Goal: Find specific page/section: Find specific page/section

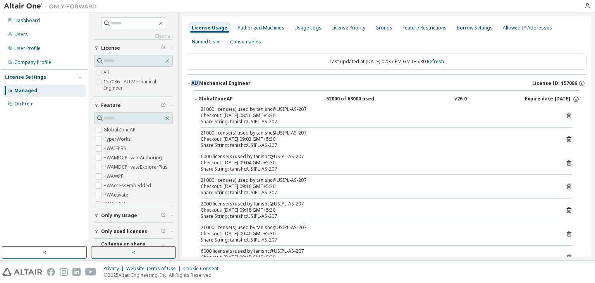
scroll to position [387, 0]
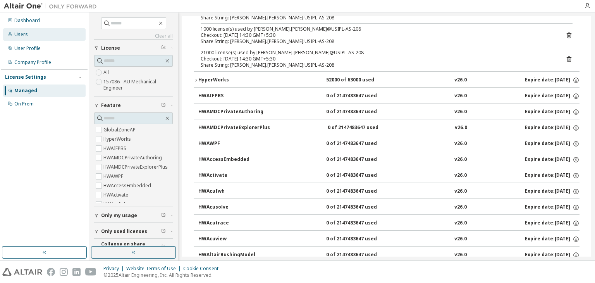
click at [22, 36] on div "Users" at bounding box center [21, 34] width 14 height 6
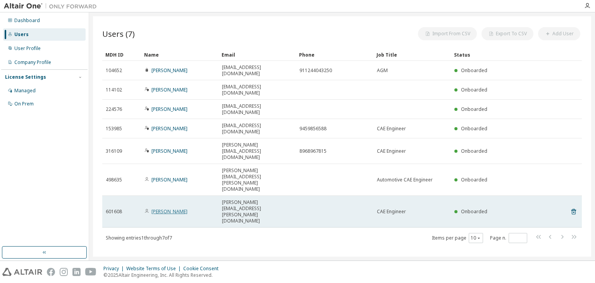
click at [163, 208] on link "[PERSON_NAME]" at bounding box center [169, 211] width 36 height 7
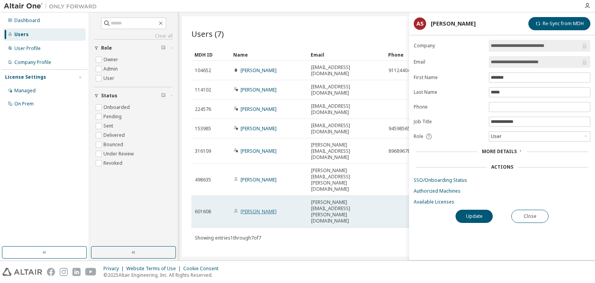
click at [253, 208] on link "[PERSON_NAME]" at bounding box center [259, 211] width 36 height 7
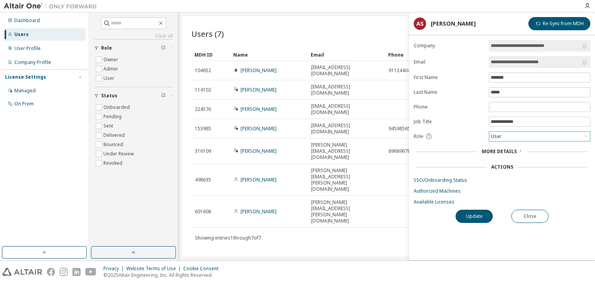
click at [517, 134] on div "User" at bounding box center [539, 136] width 101 height 9
click at [505, 147] on li "Admin" at bounding box center [539, 145] width 99 height 10
click at [528, 210] on button "Close" at bounding box center [529, 216] width 37 height 13
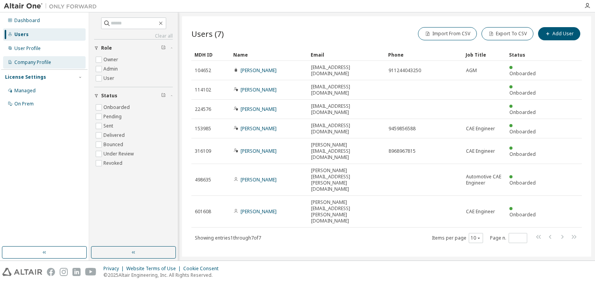
click at [35, 67] on div "Company Profile" at bounding box center [44, 62] width 83 height 12
